Goal: Entertainment & Leisure: Consume media (video, audio)

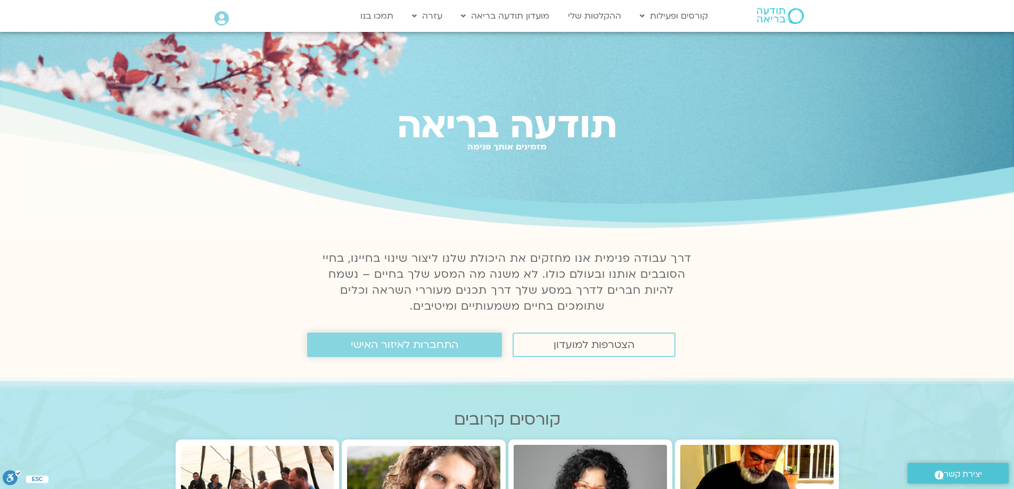
click at [444, 347] on span "התחברות לאיזור האישי" at bounding box center [404, 345] width 107 height 12
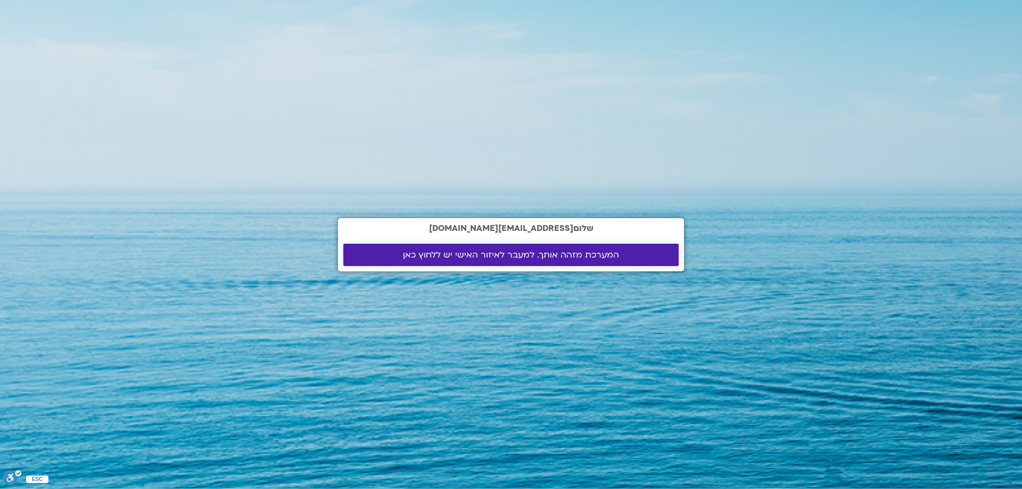
click at [527, 257] on span "המערכת מזהה אותך. למעבר לאיזור האישי יש ללחוץ כאן" at bounding box center [511, 255] width 216 height 10
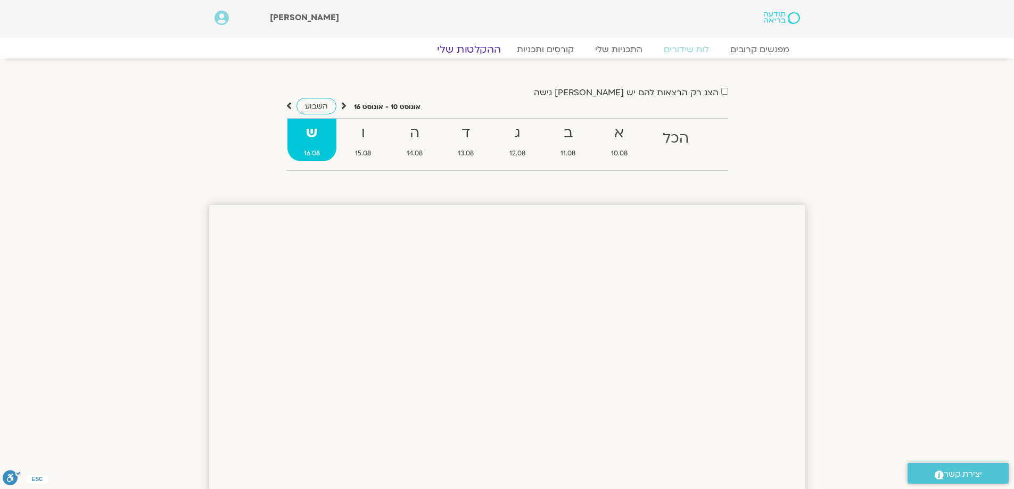
click at [477, 48] on link "ההקלטות שלי" at bounding box center [468, 49] width 89 height 13
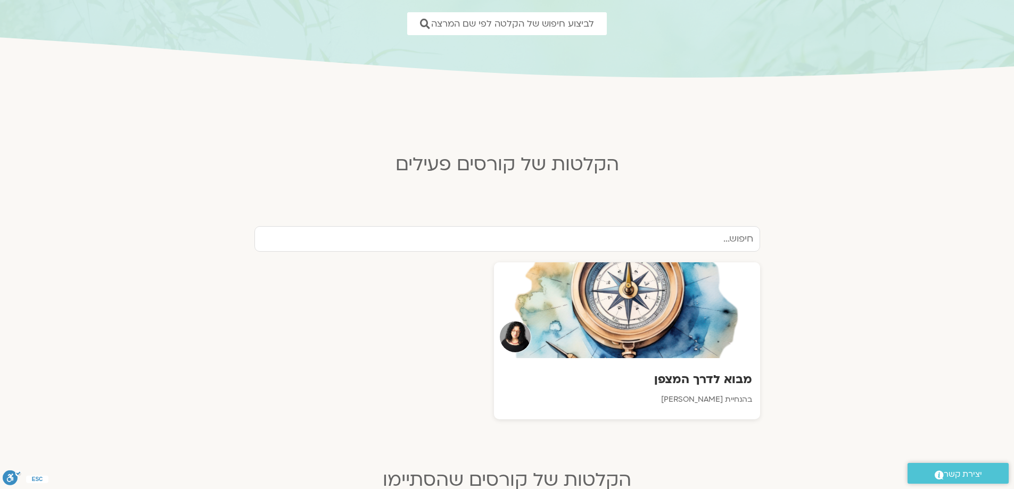
scroll to position [213, 0]
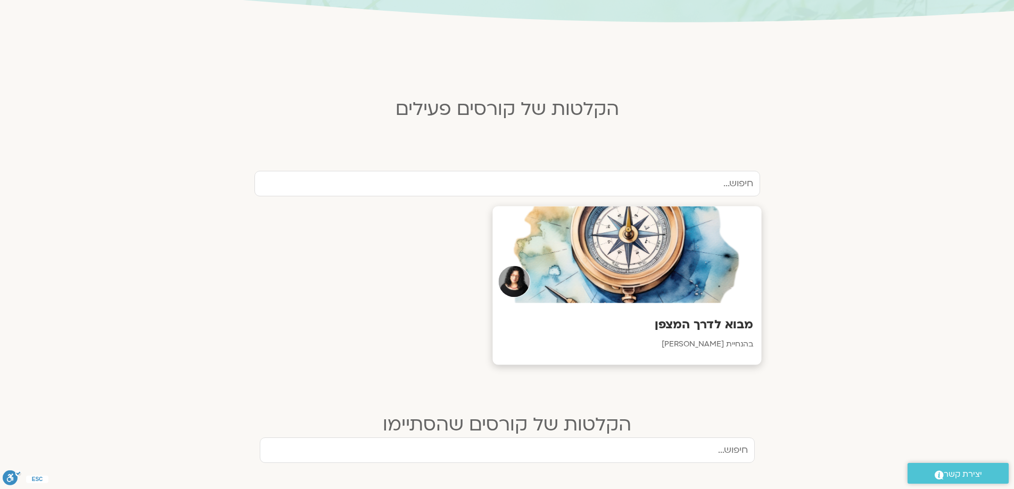
click at [649, 261] on div at bounding box center [626, 254] width 269 height 97
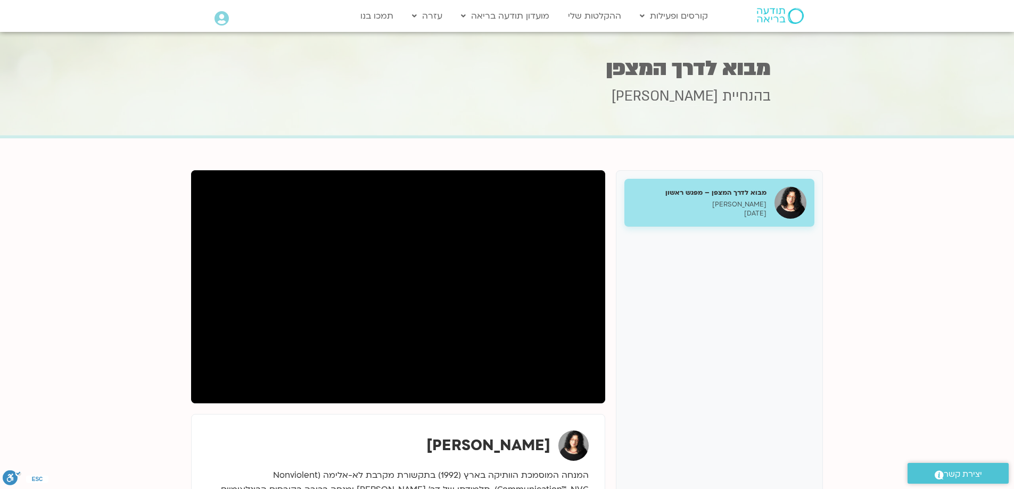
drag, startPoint x: 160, startPoint y: 356, endPoint x: 162, endPoint y: 363, distance: 7.2
